Goal: Task Accomplishment & Management: Complete application form

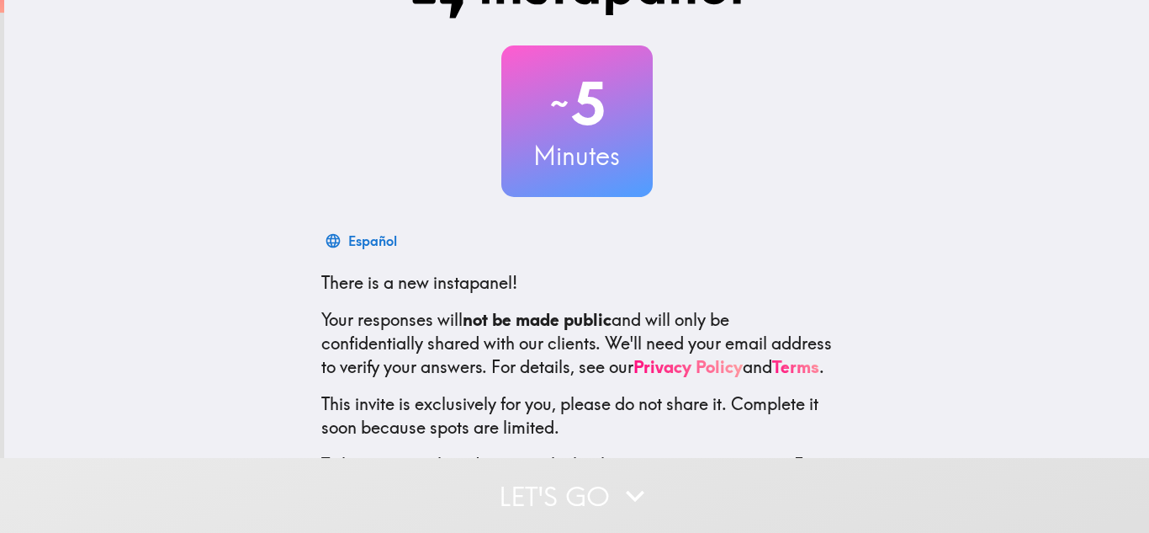
scroll to position [155, 0]
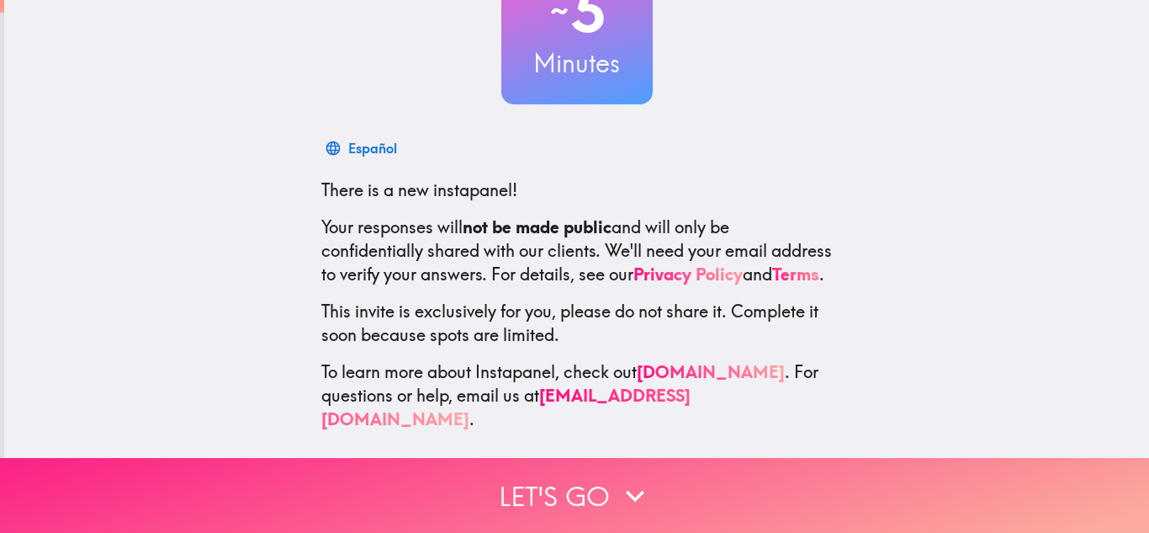
click at [512, 491] on button "Let's go" at bounding box center [574, 495] width 1149 height 75
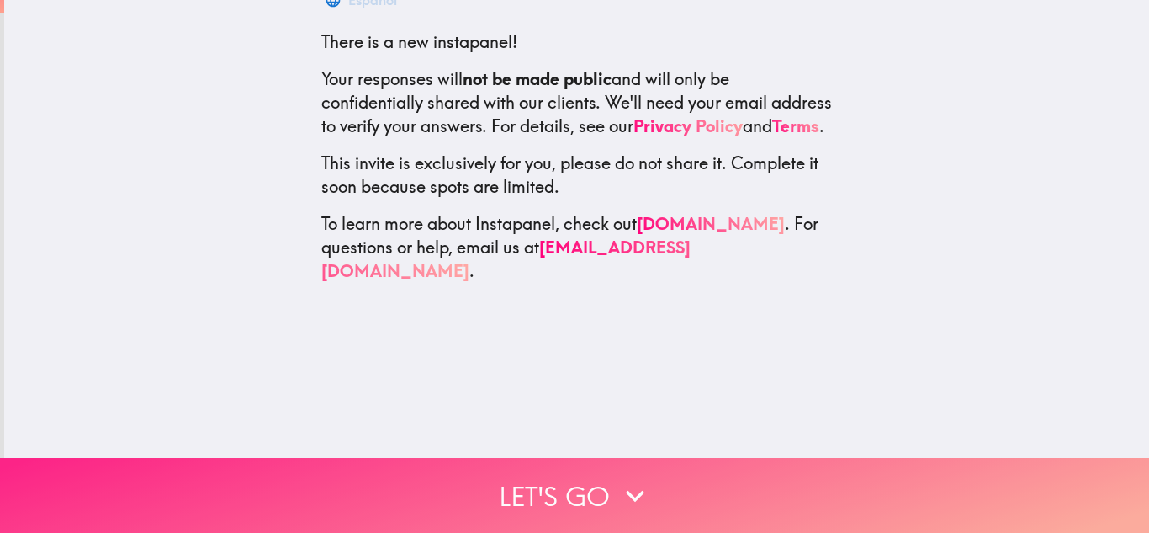
scroll to position [0, 0]
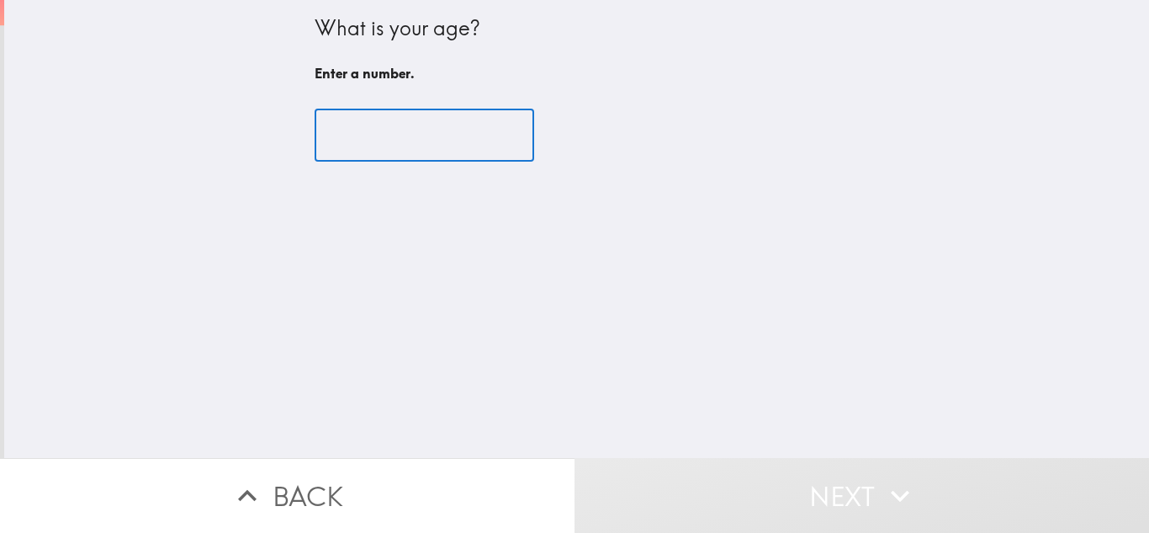
click at [403, 149] on input "number" at bounding box center [425, 135] width 220 height 52
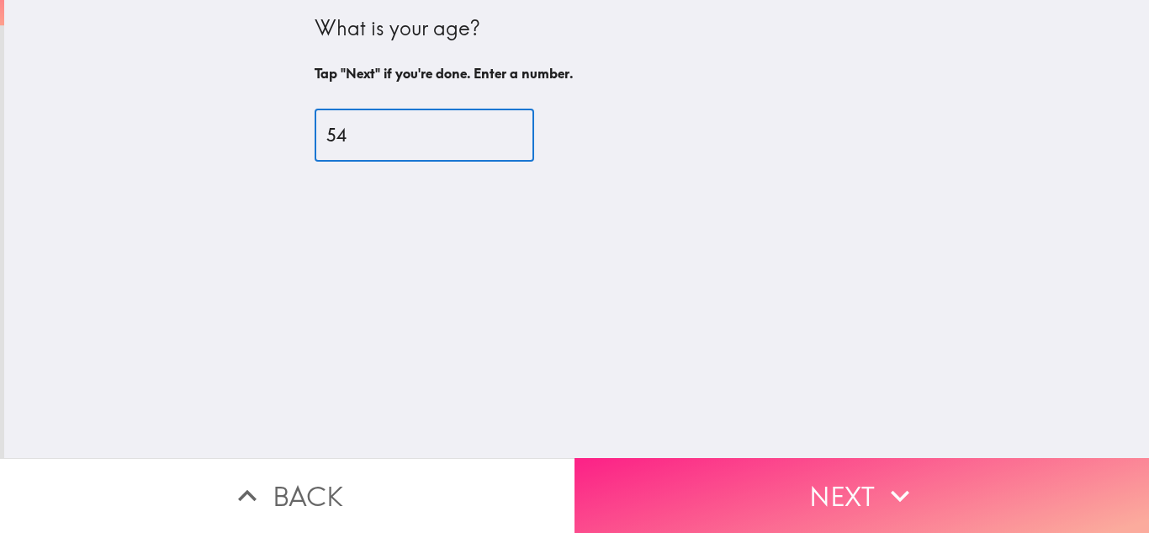
type input "54"
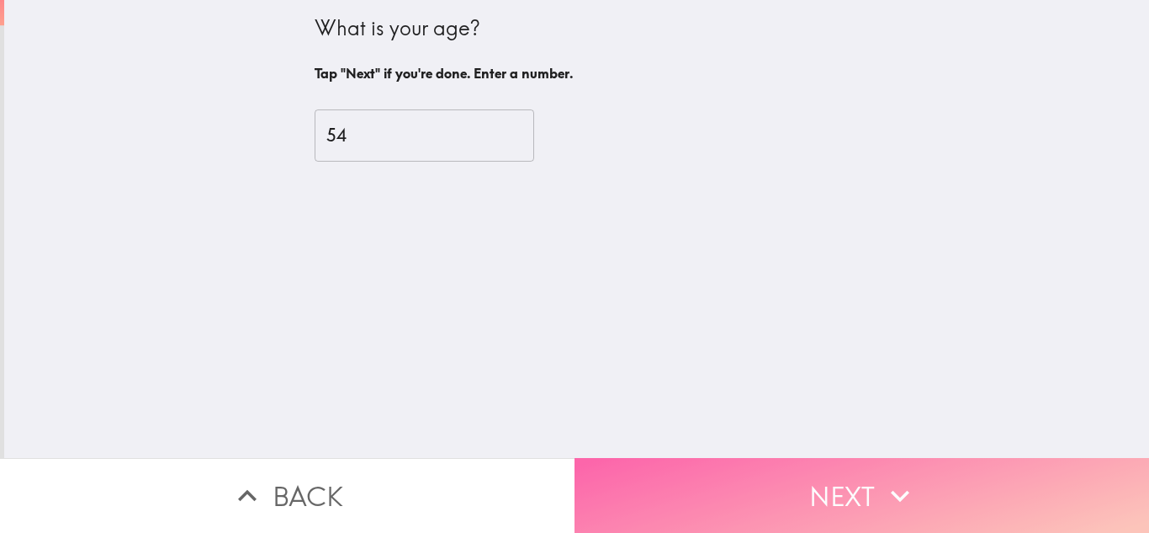
click at [678, 492] on button "Next" at bounding box center [862, 495] width 575 height 75
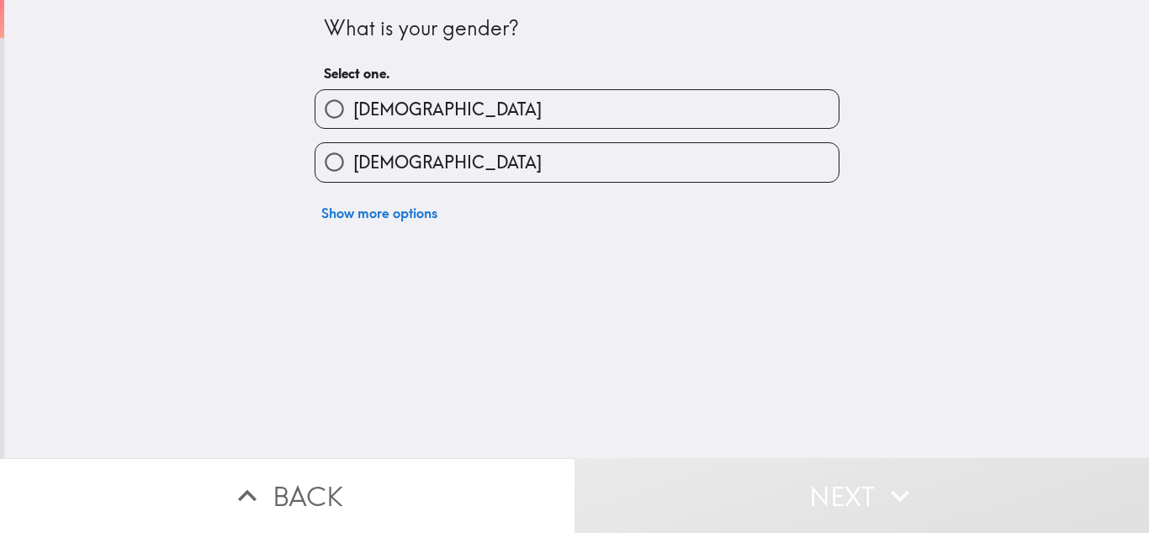
click at [435, 161] on label "[DEMOGRAPHIC_DATA]" at bounding box center [576, 162] width 523 height 38
click at [353, 161] on input "[DEMOGRAPHIC_DATA]" at bounding box center [334, 162] width 38 height 38
radio input "true"
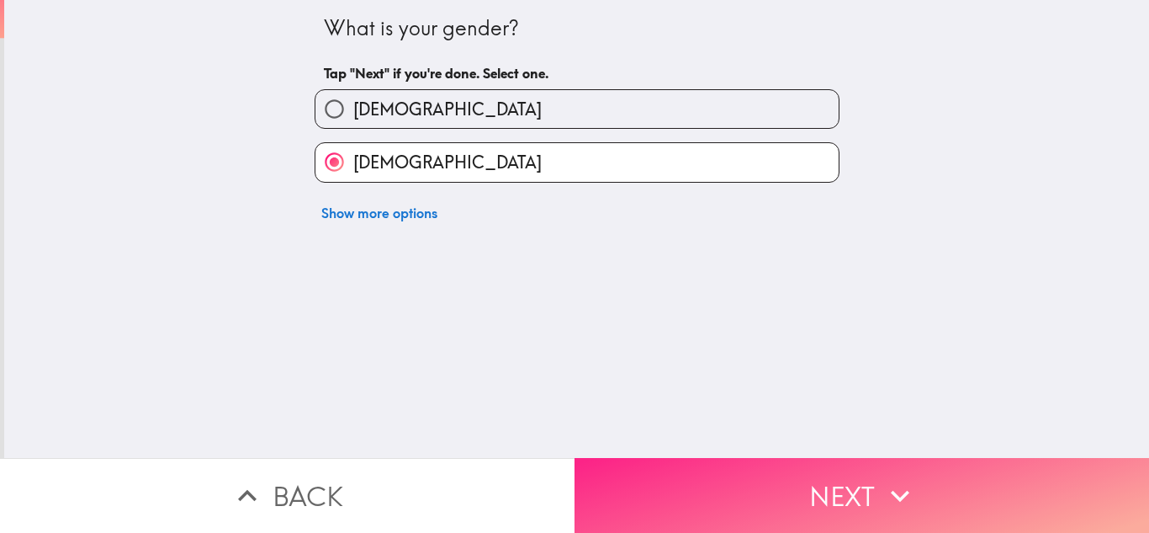
click at [698, 497] on button "Next" at bounding box center [862, 495] width 575 height 75
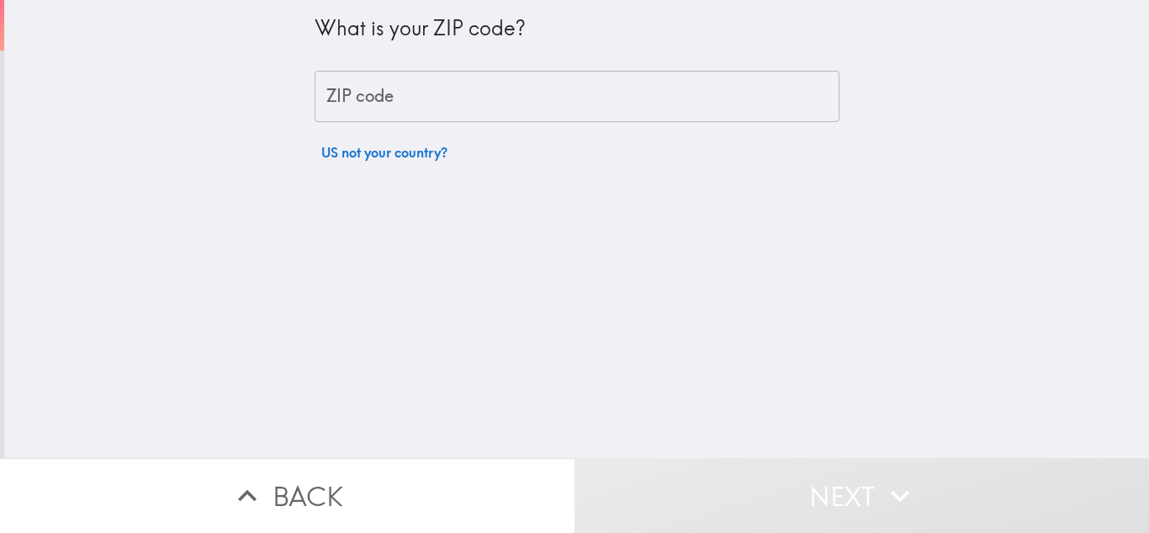
click at [409, 102] on input "ZIP code" at bounding box center [577, 97] width 525 height 52
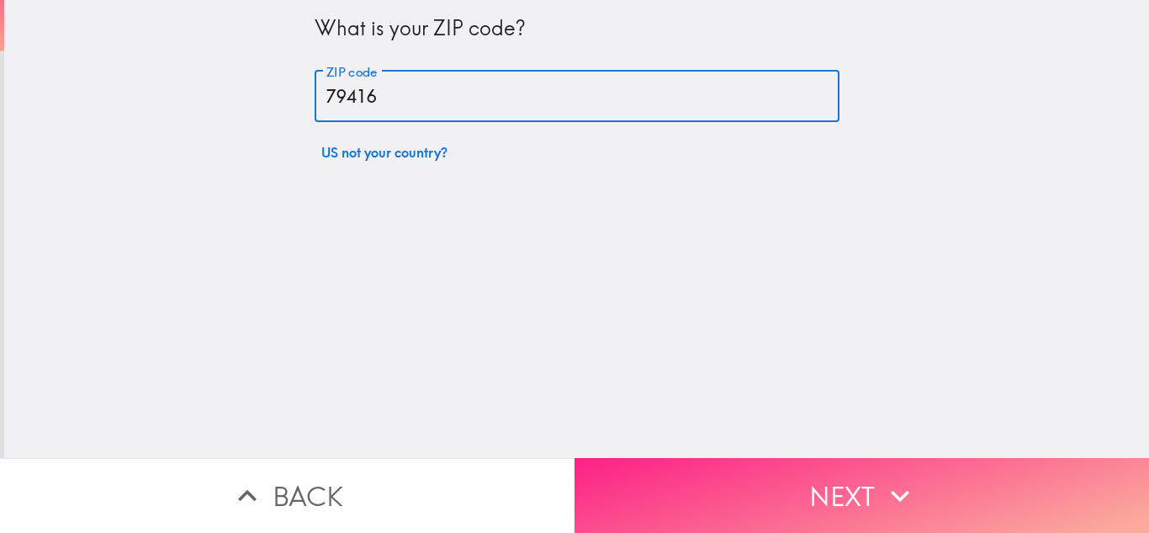
type input "79416"
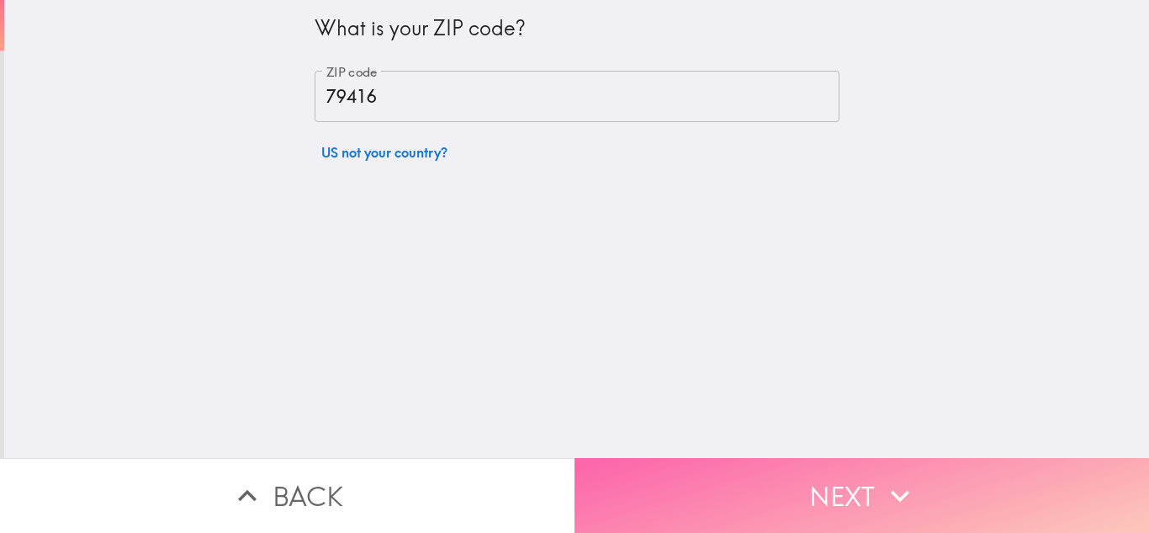
click at [685, 488] on button "Next" at bounding box center [862, 495] width 575 height 75
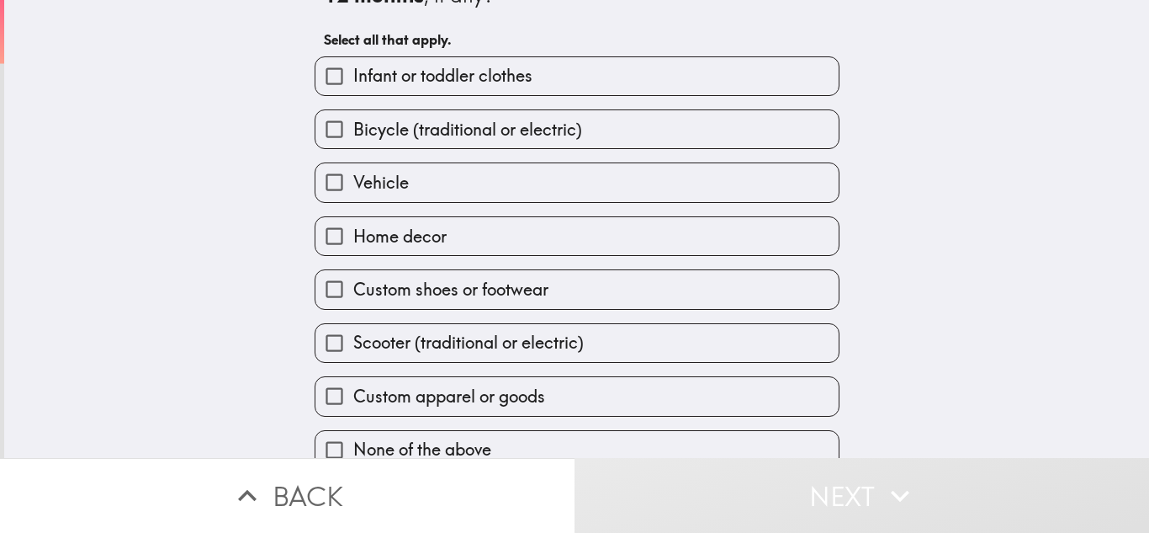
scroll to position [73, 0]
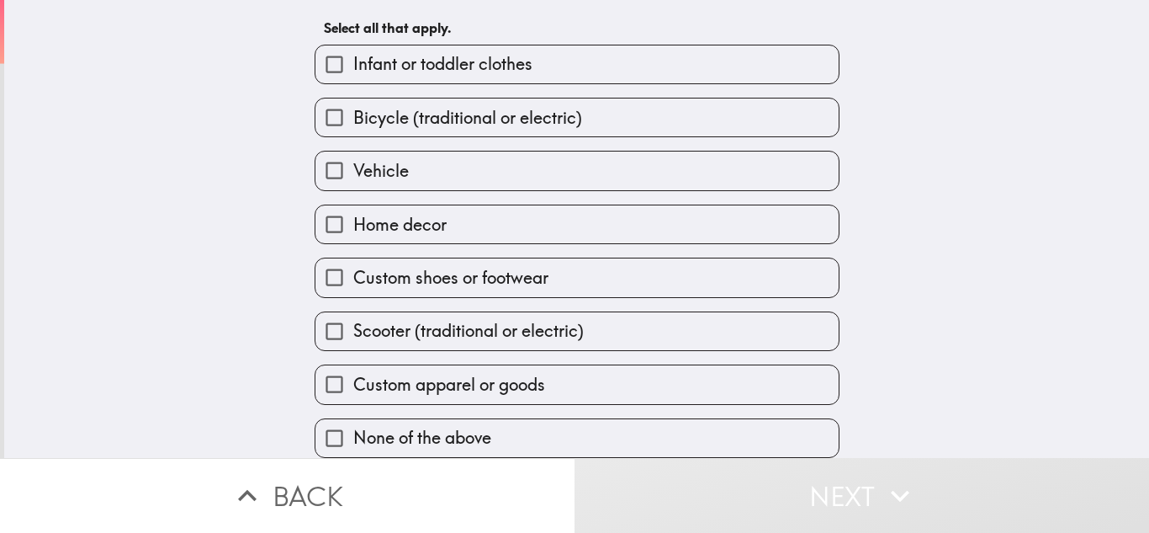
click at [562, 277] on label "Custom shoes or footwear" at bounding box center [576, 277] width 523 height 38
click at [353, 277] on input "Custom shoes or footwear" at bounding box center [334, 277] width 38 height 38
checkbox input "true"
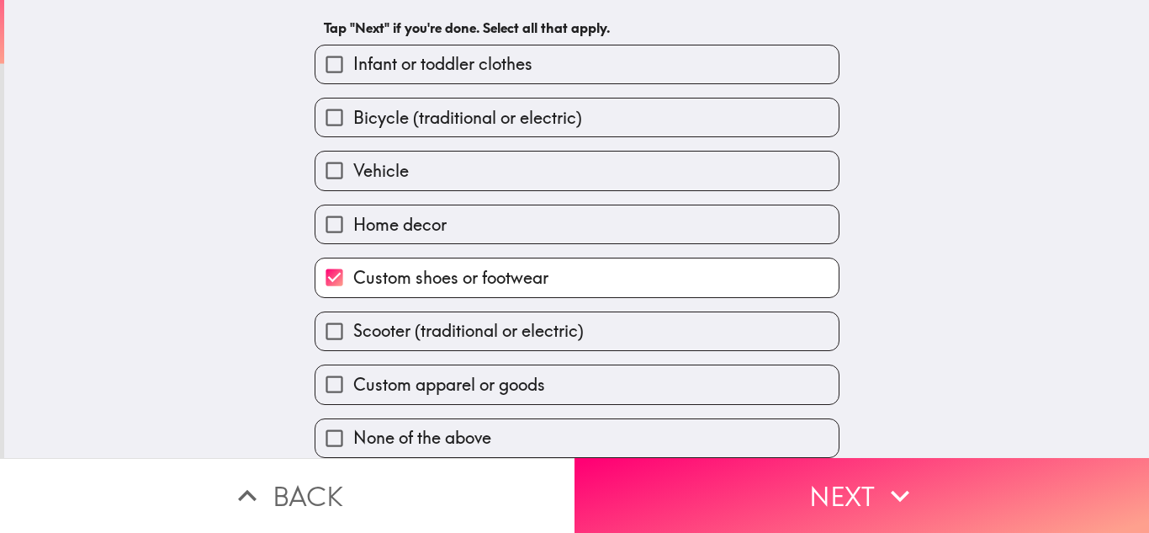
click at [575, 382] on label "Custom apparel or goods" at bounding box center [576, 384] width 523 height 38
click at [353, 382] on input "Custom apparel or goods" at bounding box center [334, 384] width 38 height 38
checkbox input "true"
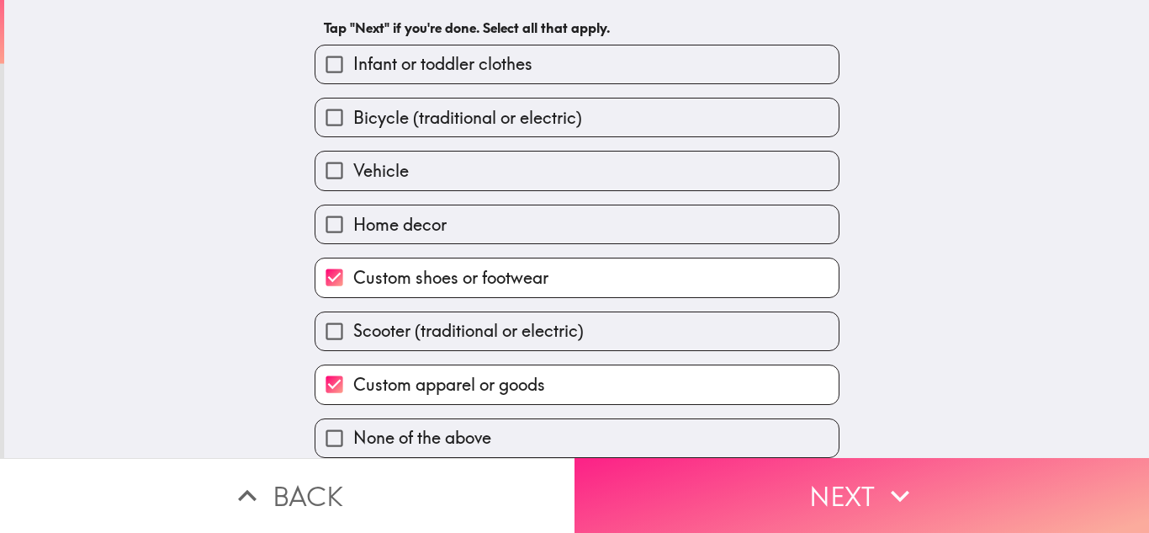
click at [665, 496] on button "Next" at bounding box center [862, 495] width 575 height 75
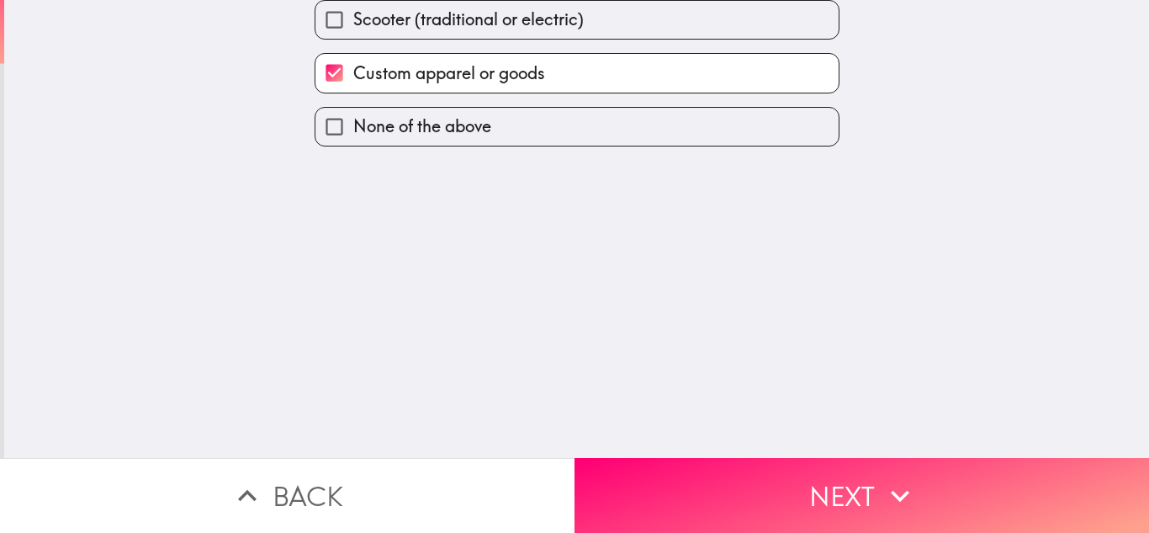
scroll to position [0, 0]
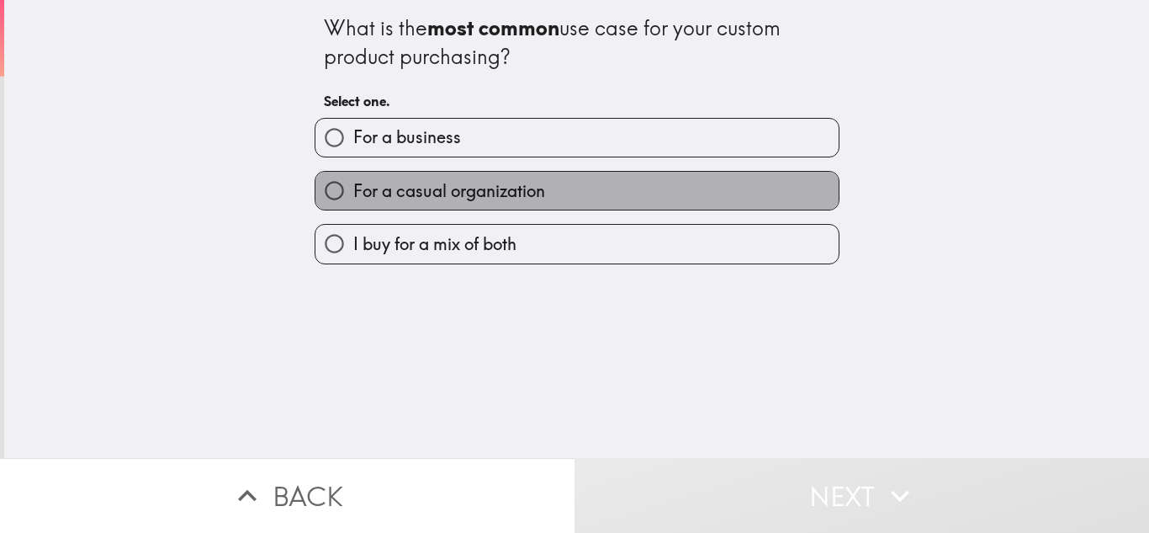
click at [549, 199] on label "For a casual organization" at bounding box center [576, 191] width 523 height 38
click at [353, 199] on input "For a casual organization" at bounding box center [334, 191] width 38 height 38
radio input "true"
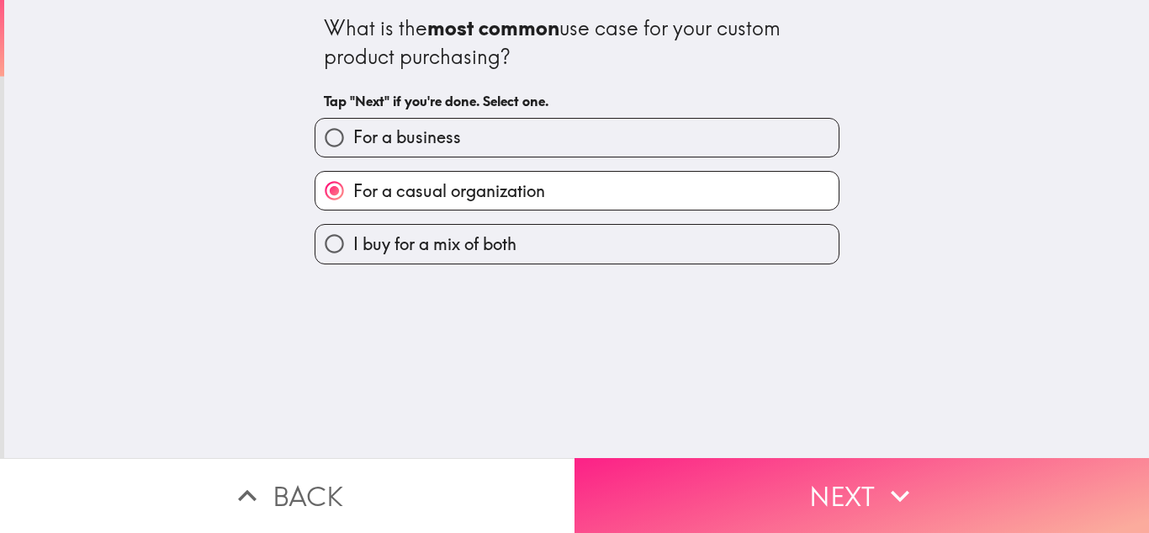
click at [668, 476] on button "Next" at bounding box center [862, 495] width 575 height 75
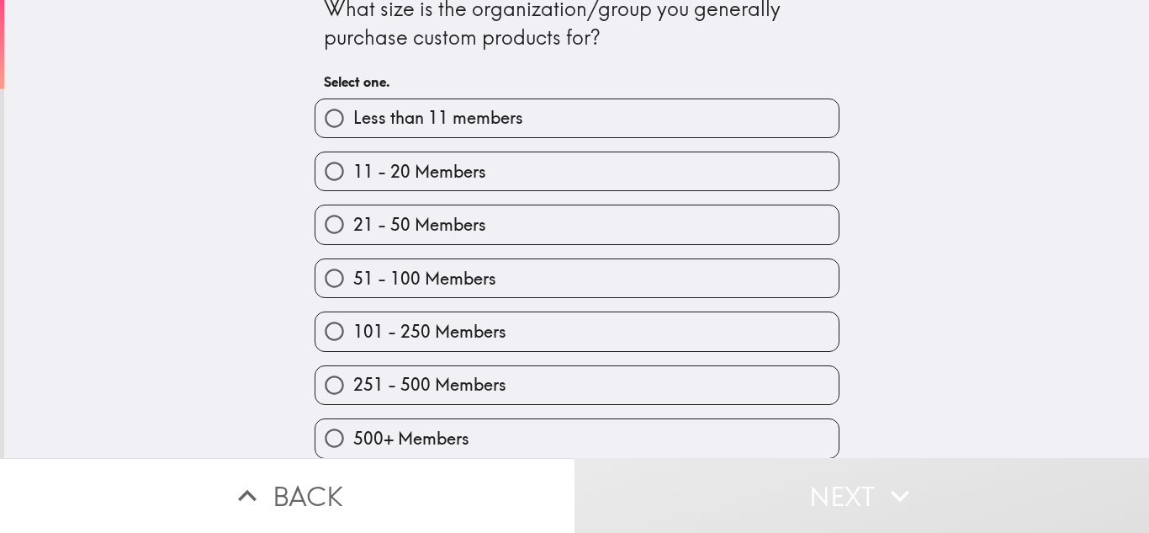
scroll to position [20, 0]
click at [546, 122] on label "Less than 11 members" at bounding box center [576, 117] width 523 height 38
click at [353, 122] on input "Less than 11 members" at bounding box center [334, 117] width 38 height 38
radio input "true"
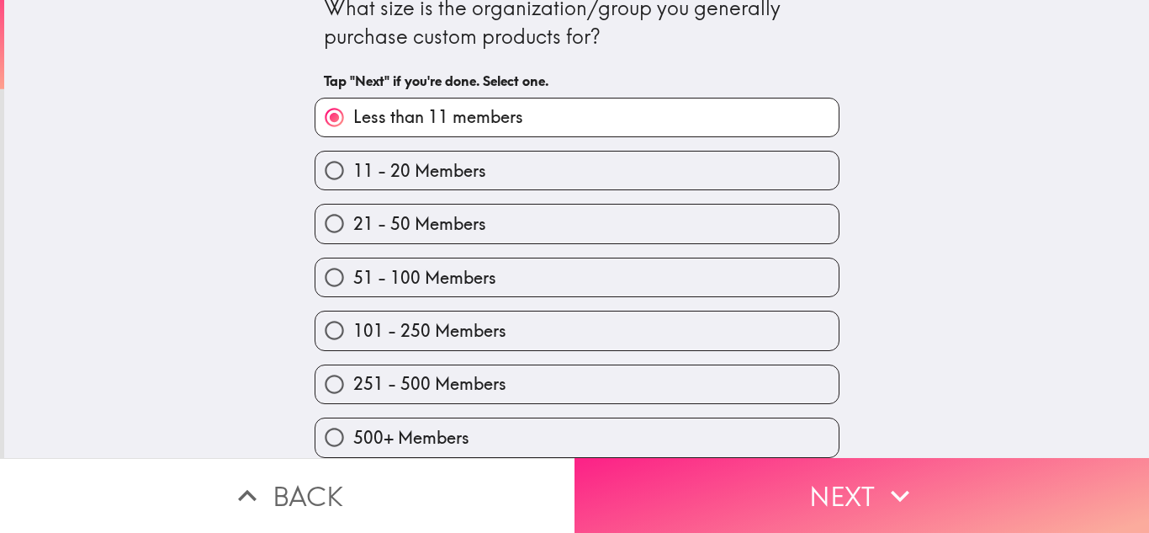
click at [693, 477] on button "Next" at bounding box center [862, 495] width 575 height 75
